Goal: Navigation & Orientation: Find specific page/section

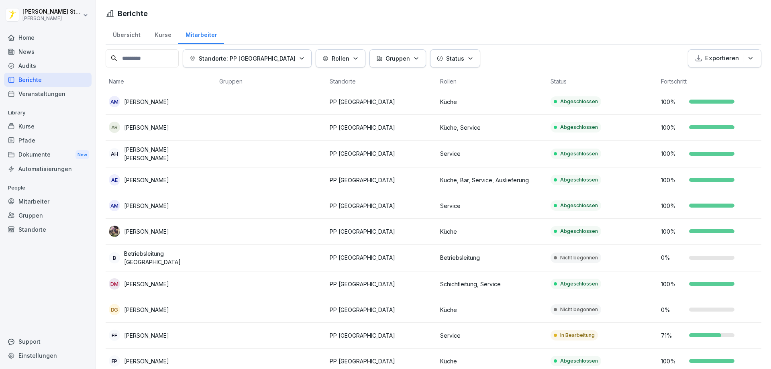
scroll to position [336, 0]
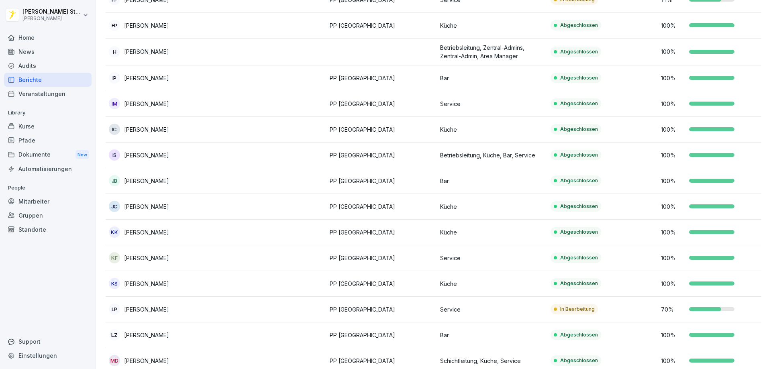
click at [38, 41] on div "Home" at bounding box center [48, 38] width 88 height 14
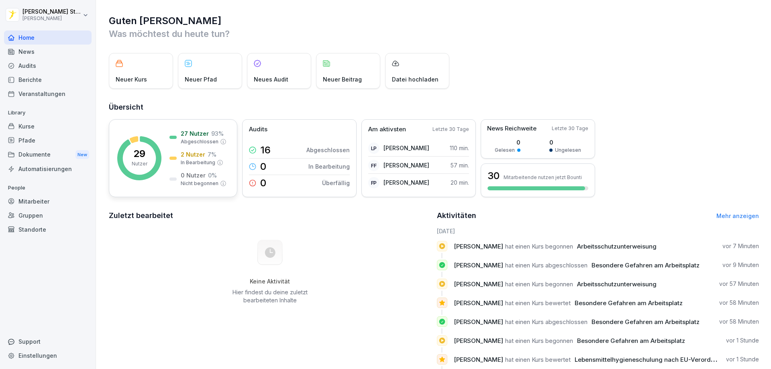
click at [153, 144] on icon at bounding box center [139, 158] width 44 height 44
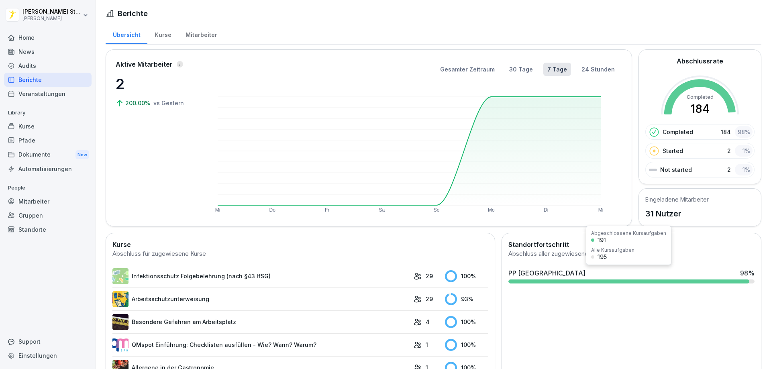
click at [573, 281] on div at bounding box center [628, 281] width 241 height 4
